Goal: Transaction & Acquisition: Purchase product/service

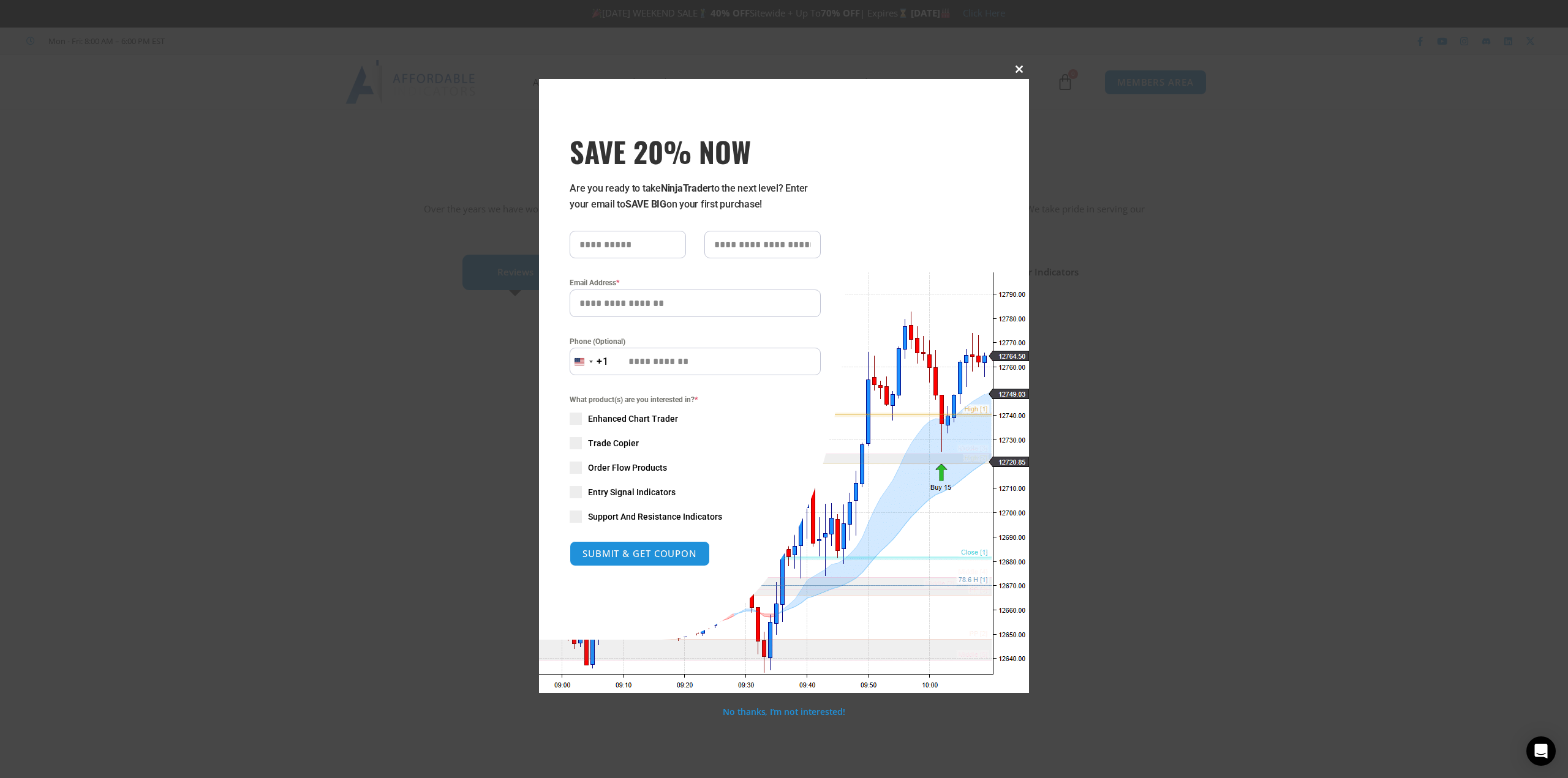
click at [1022, 70] on span at bounding box center [1019, 69] width 20 height 7
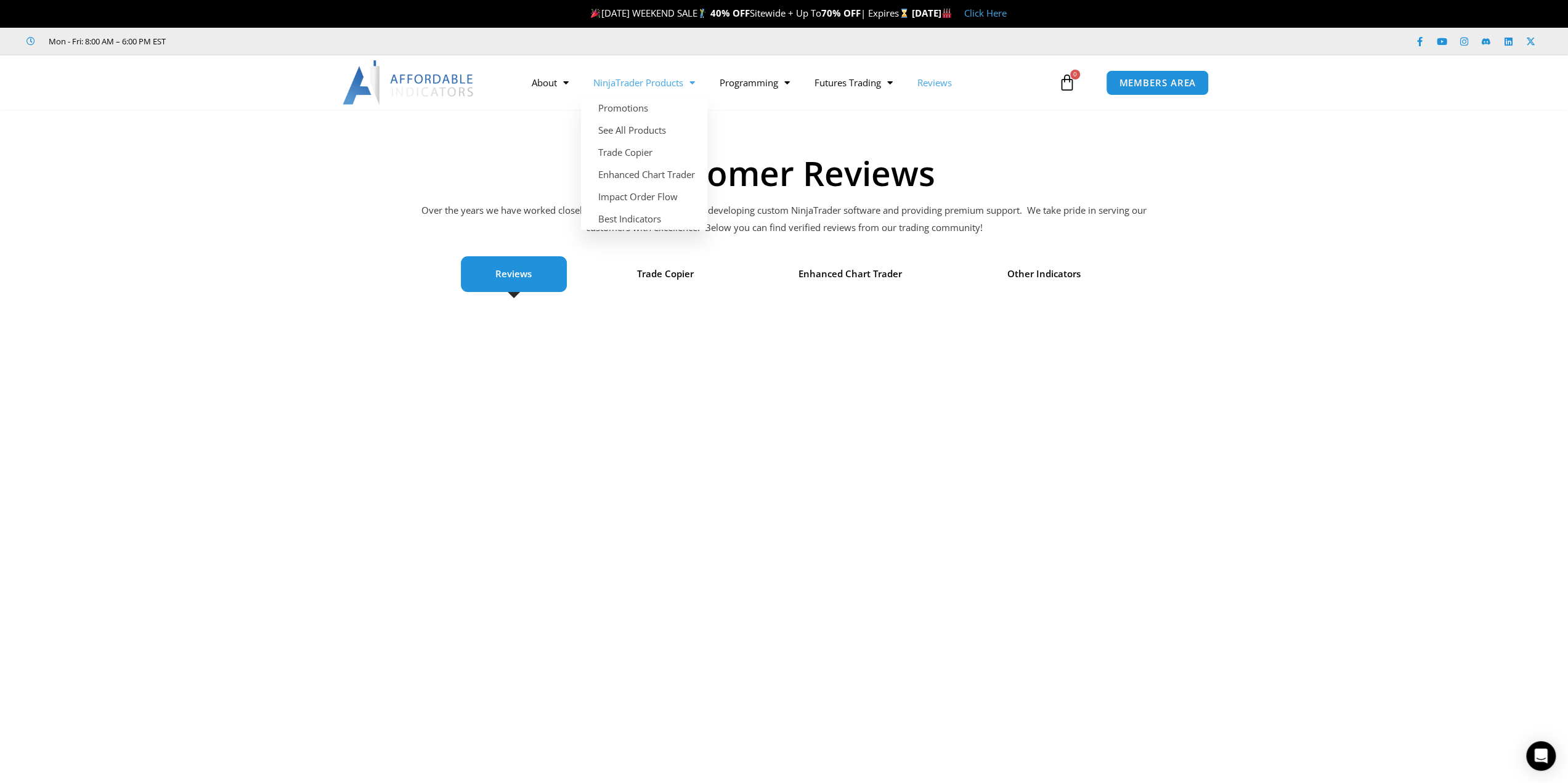
click at [663, 88] on link "NinjaTrader Products" at bounding box center [644, 83] width 127 height 28
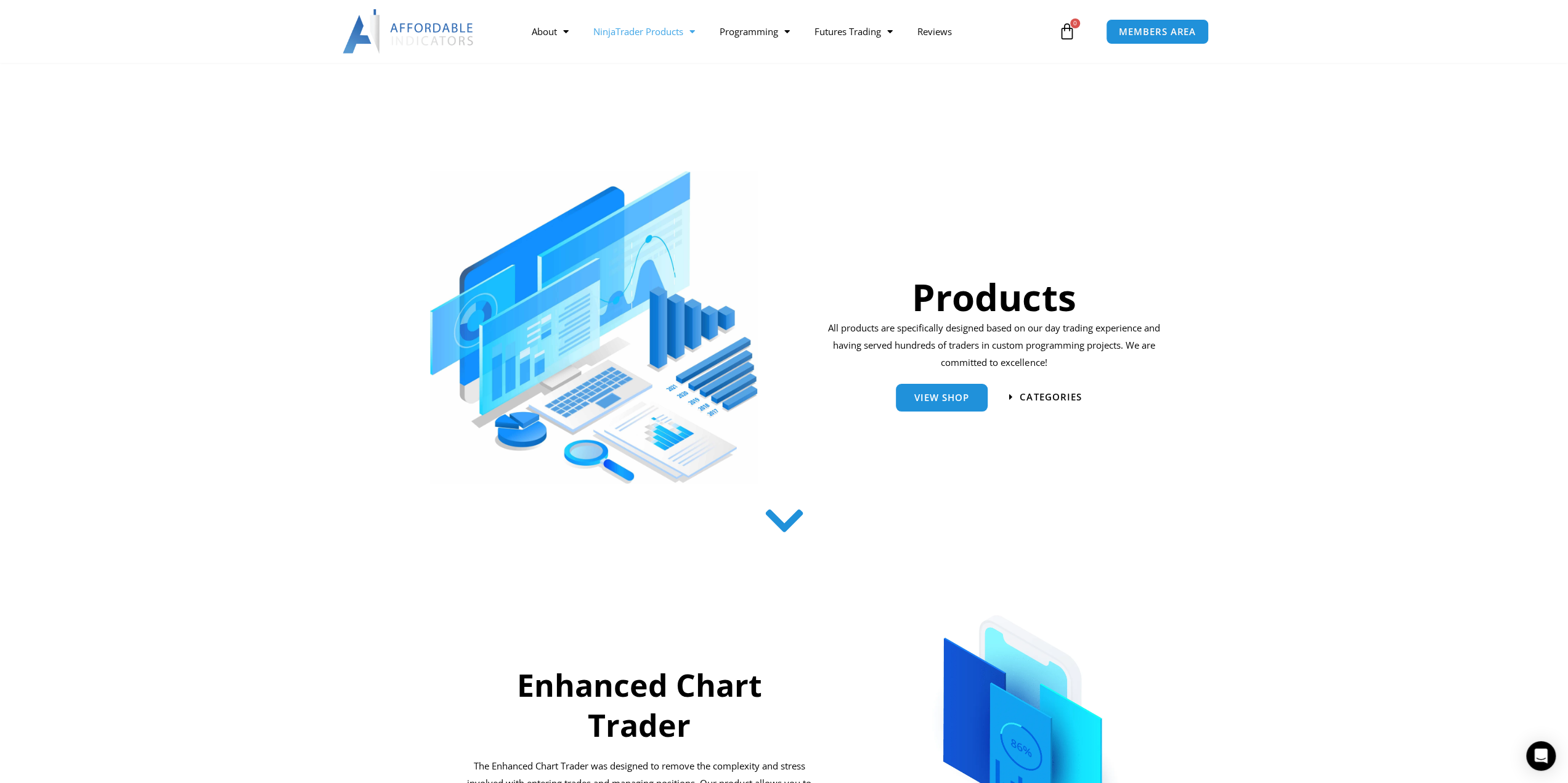
scroll to position [685, 0]
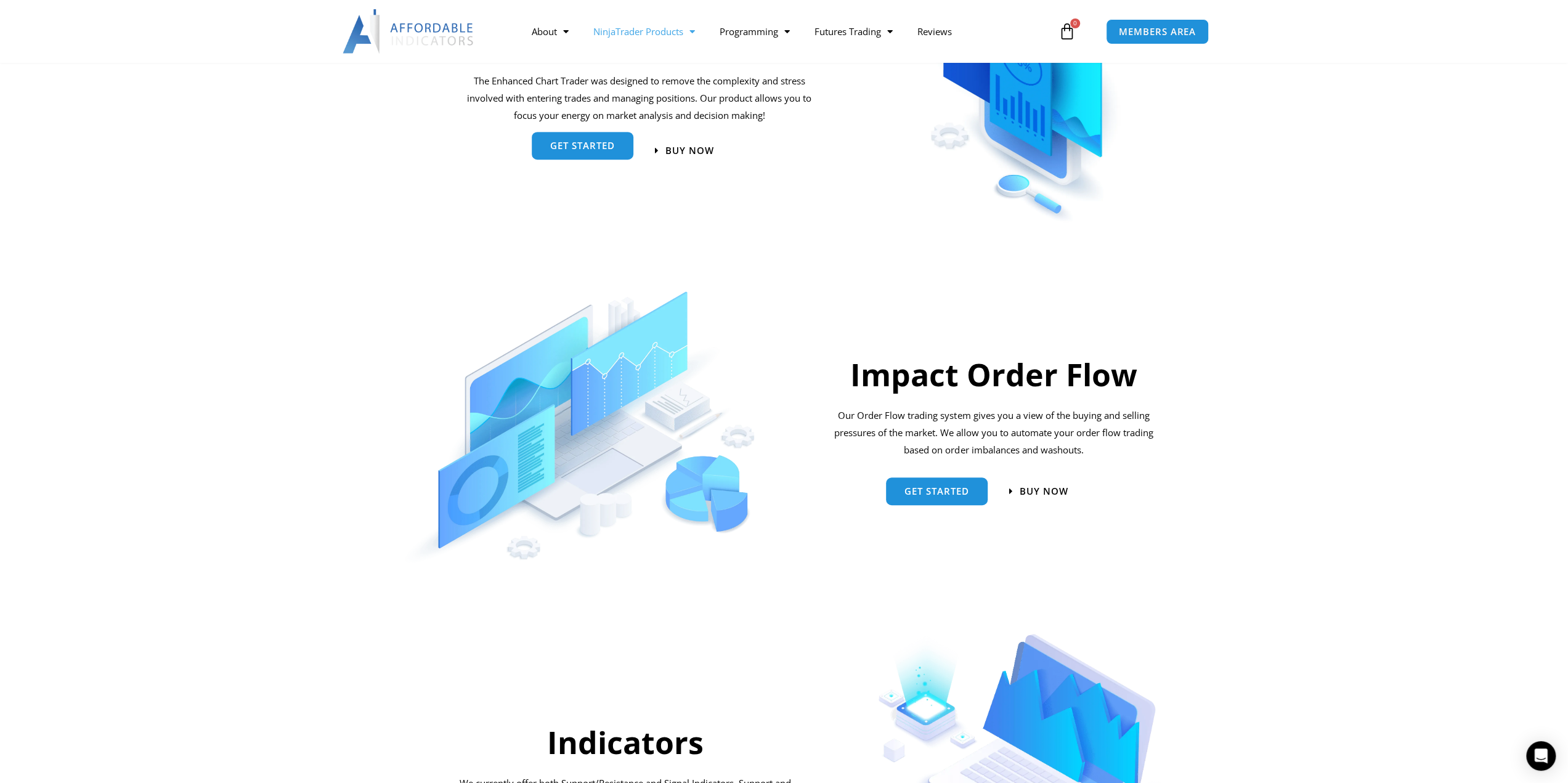
click at [573, 146] on span "get started" at bounding box center [582, 145] width 65 height 9
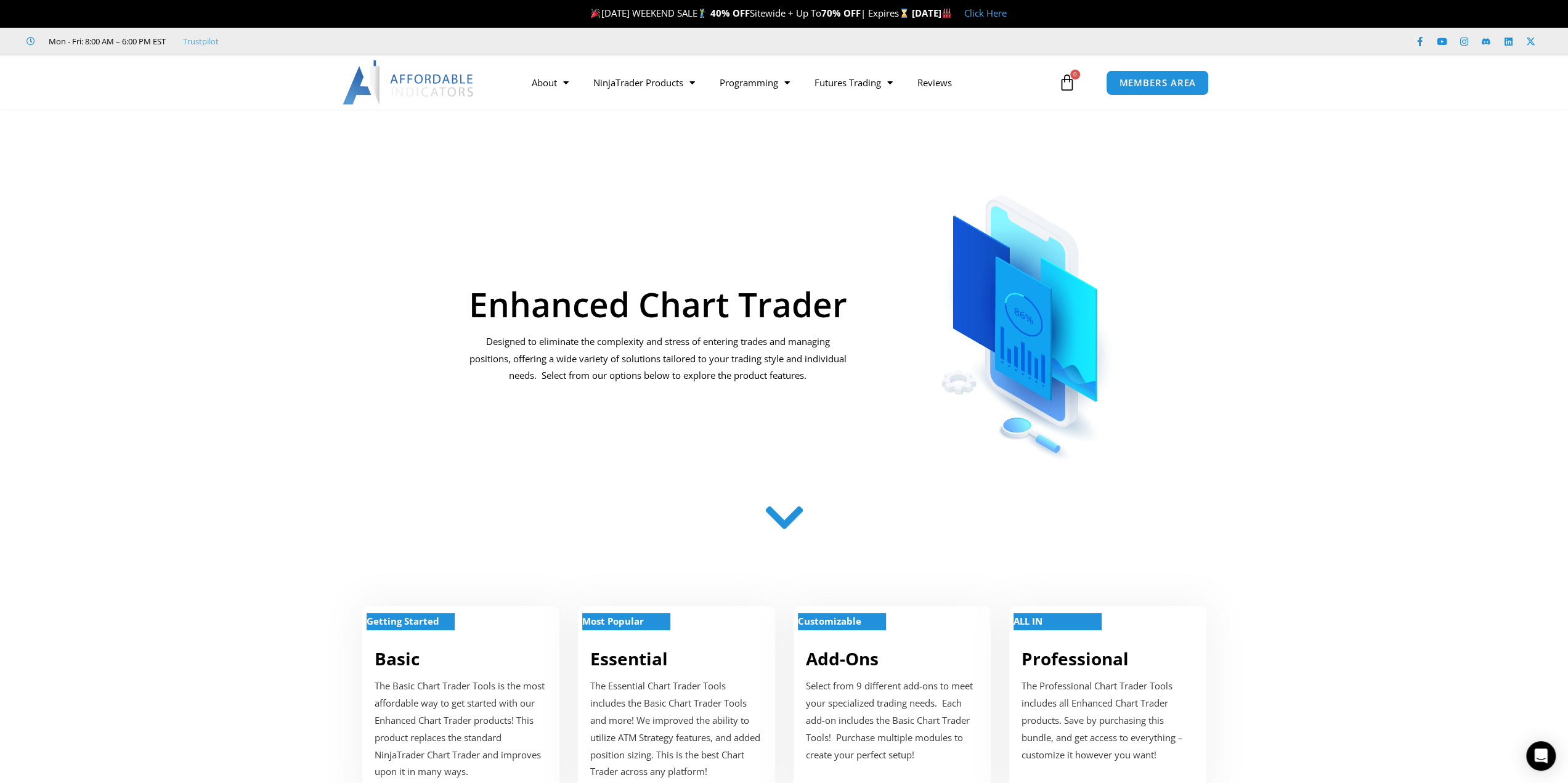
scroll to position [685, 0]
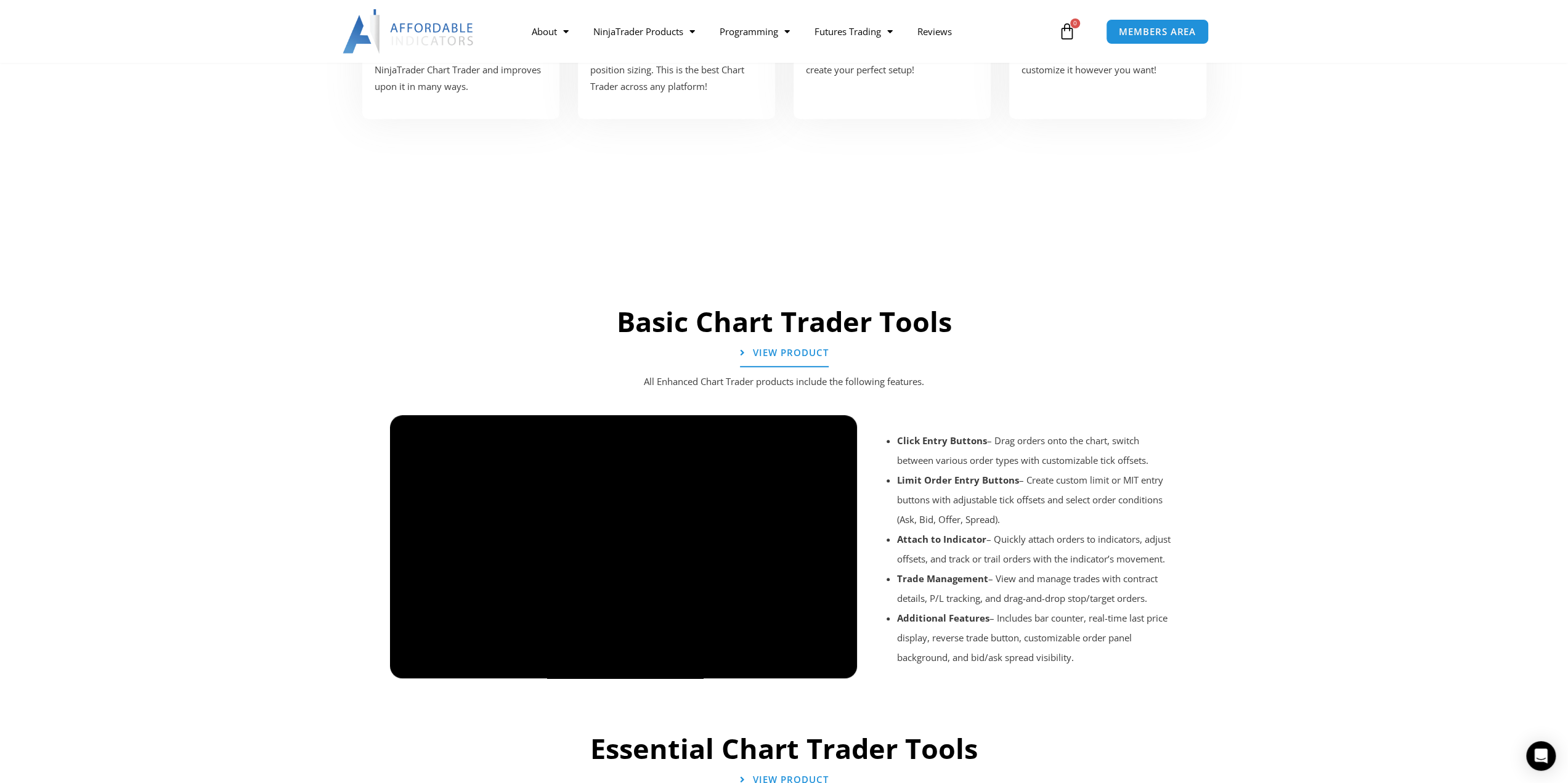
click at [1564, 429] on section "Basic Chart Trader Tools View Product All Enhanced Chart Trader products includ…" at bounding box center [784, 492] width 1568 height 464
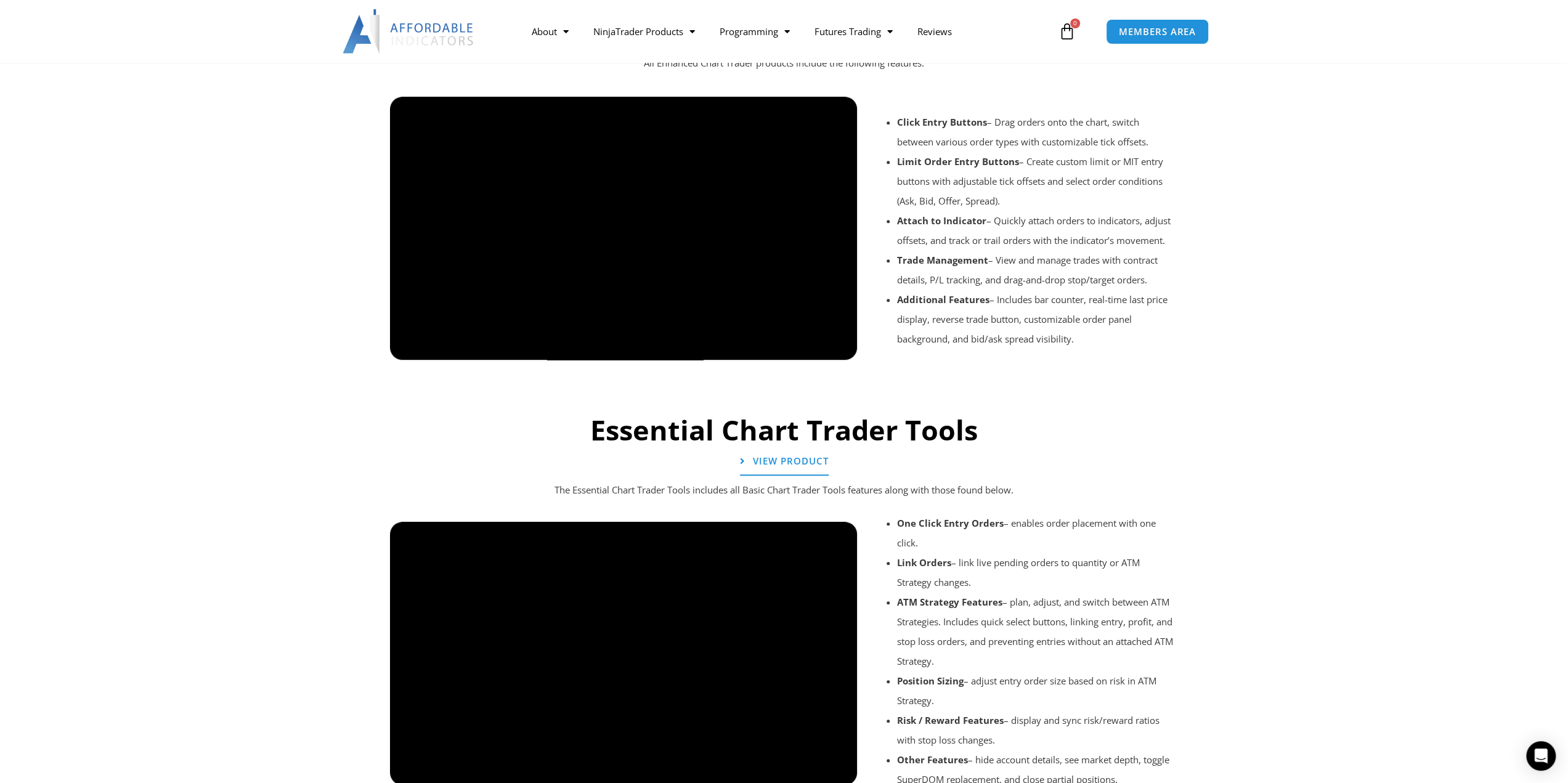
scroll to position [757, 0]
